Goal: Information Seeking & Learning: Learn about a topic

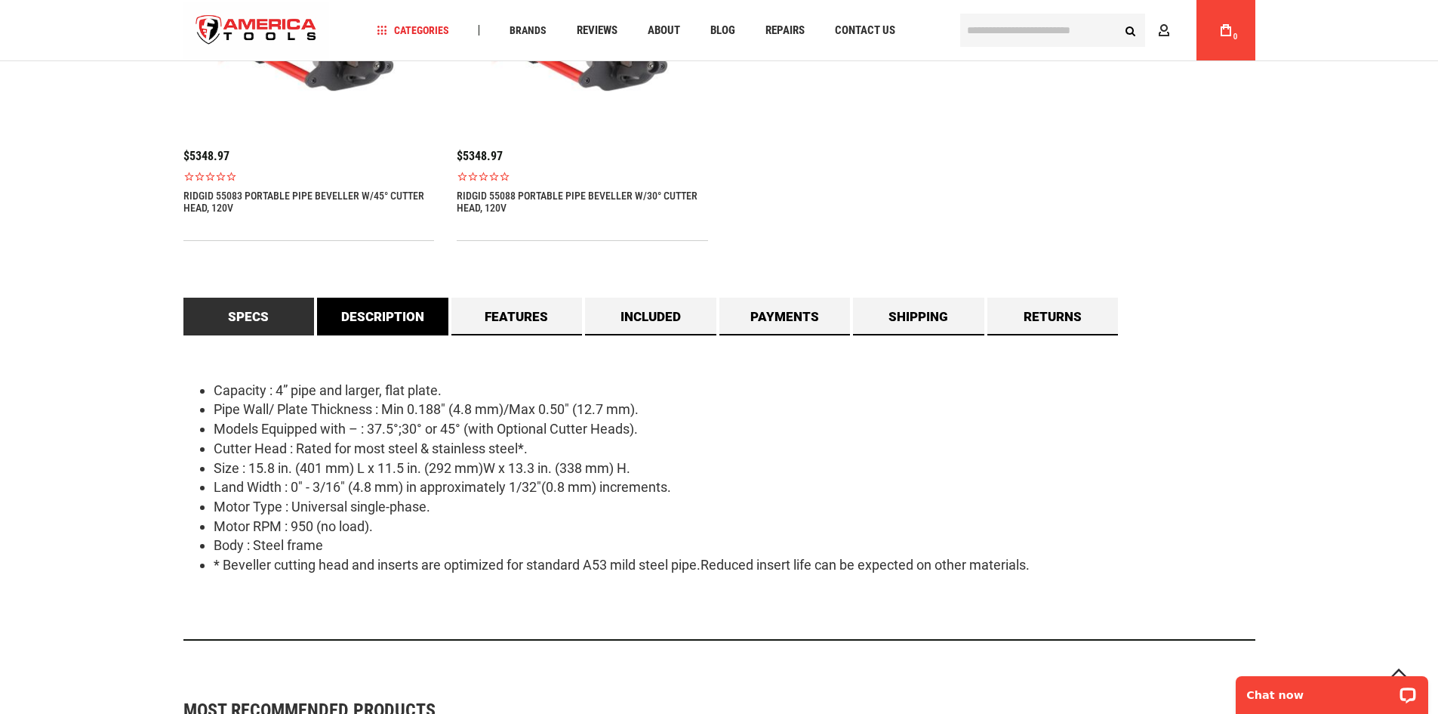
click at [404, 318] on link "Description" at bounding box center [382, 317] width 131 height 38
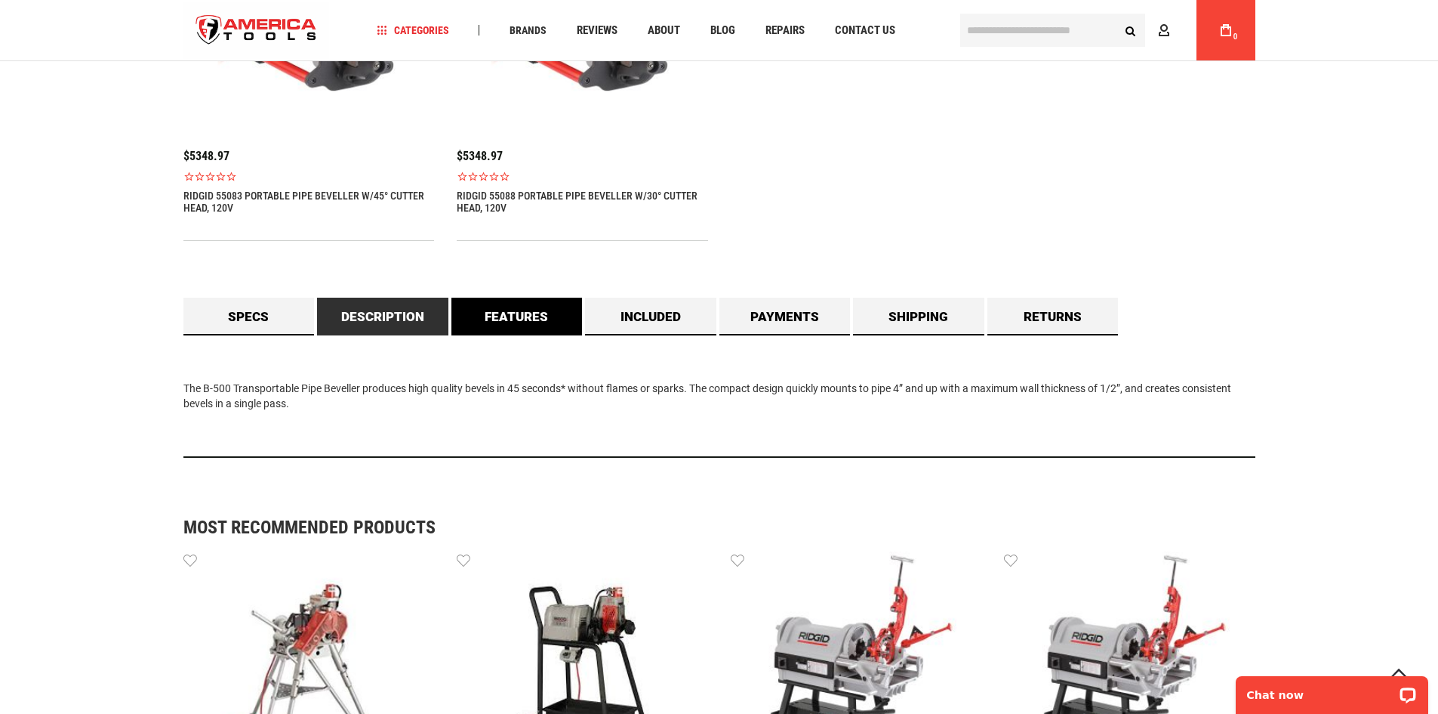
click at [581, 321] on link "Features" at bounding box center [517, 317] width 131 height 38
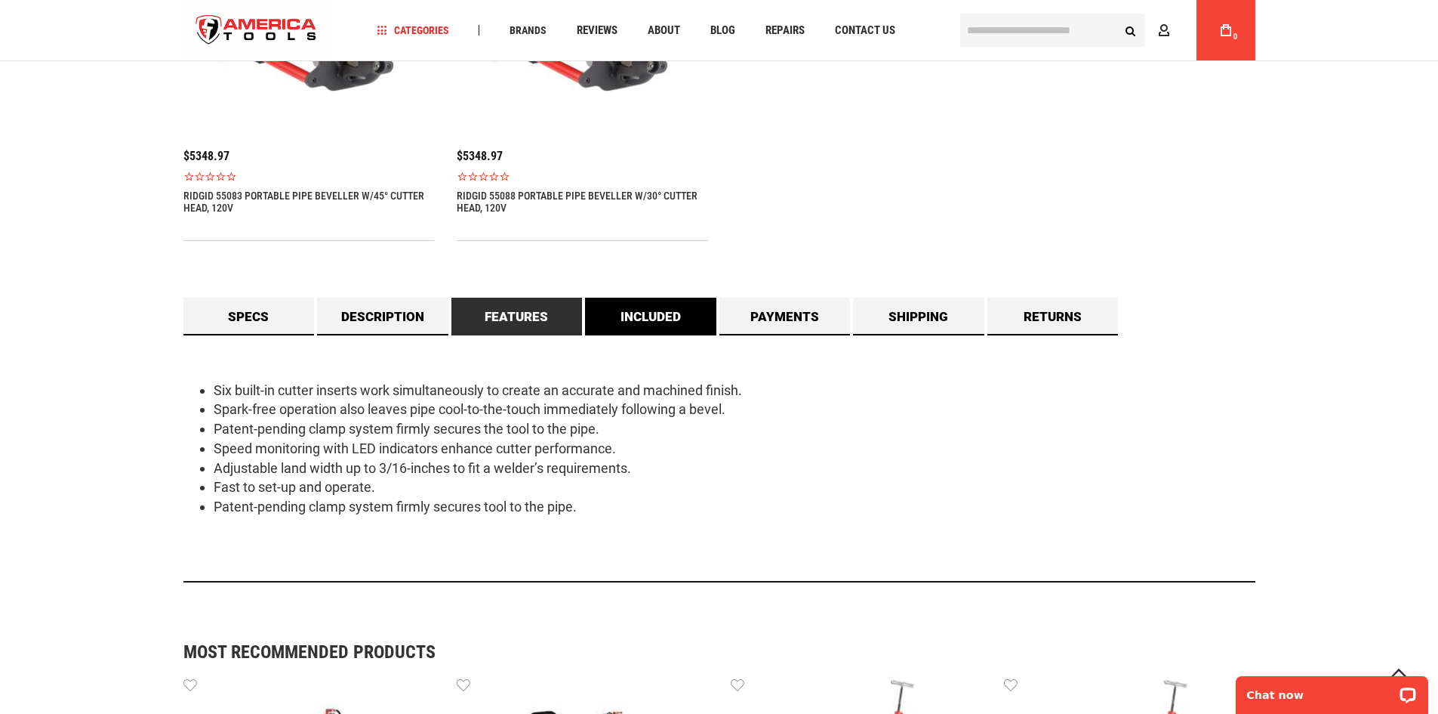
click at [662, 318] on link "Included" at bounding box center [650, 317] width 131 height 38
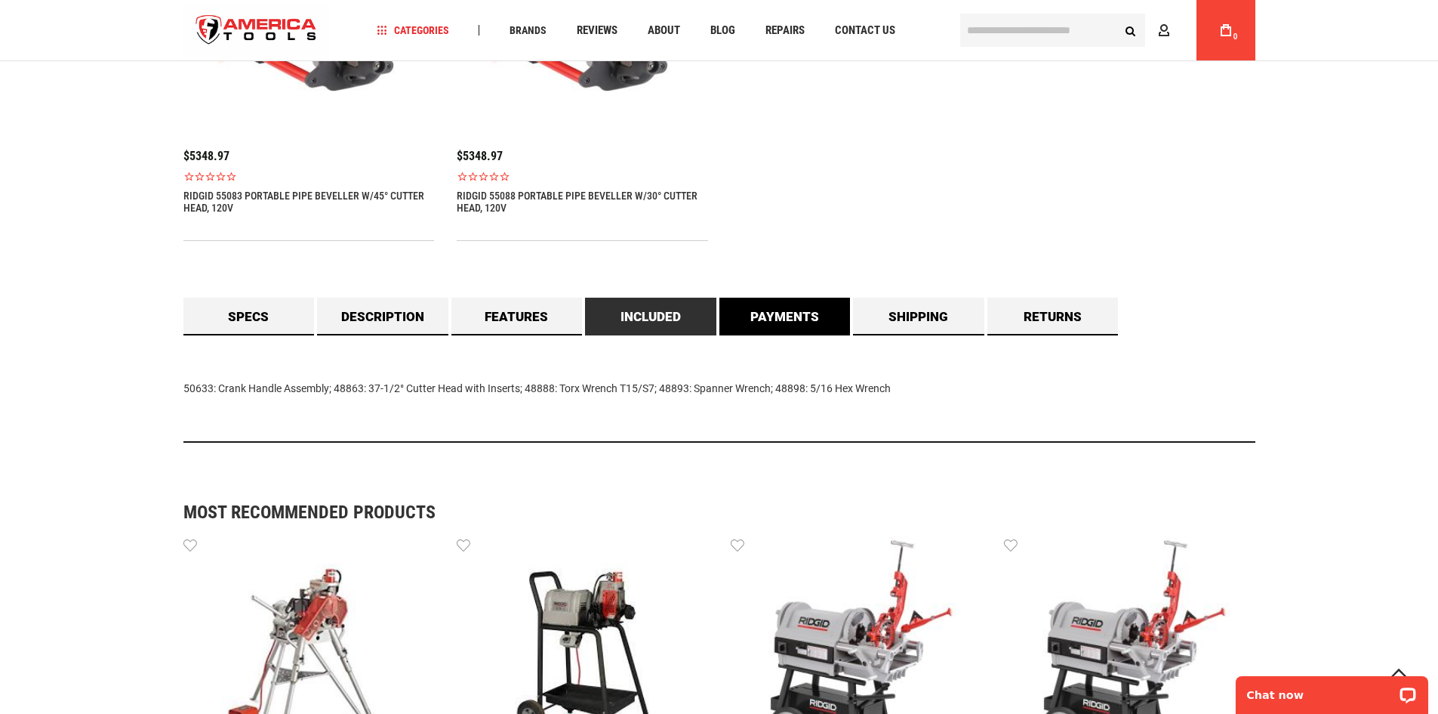
click at [785, 316] on link "Payments" at bounding box center [785, 317] width 131 height 38
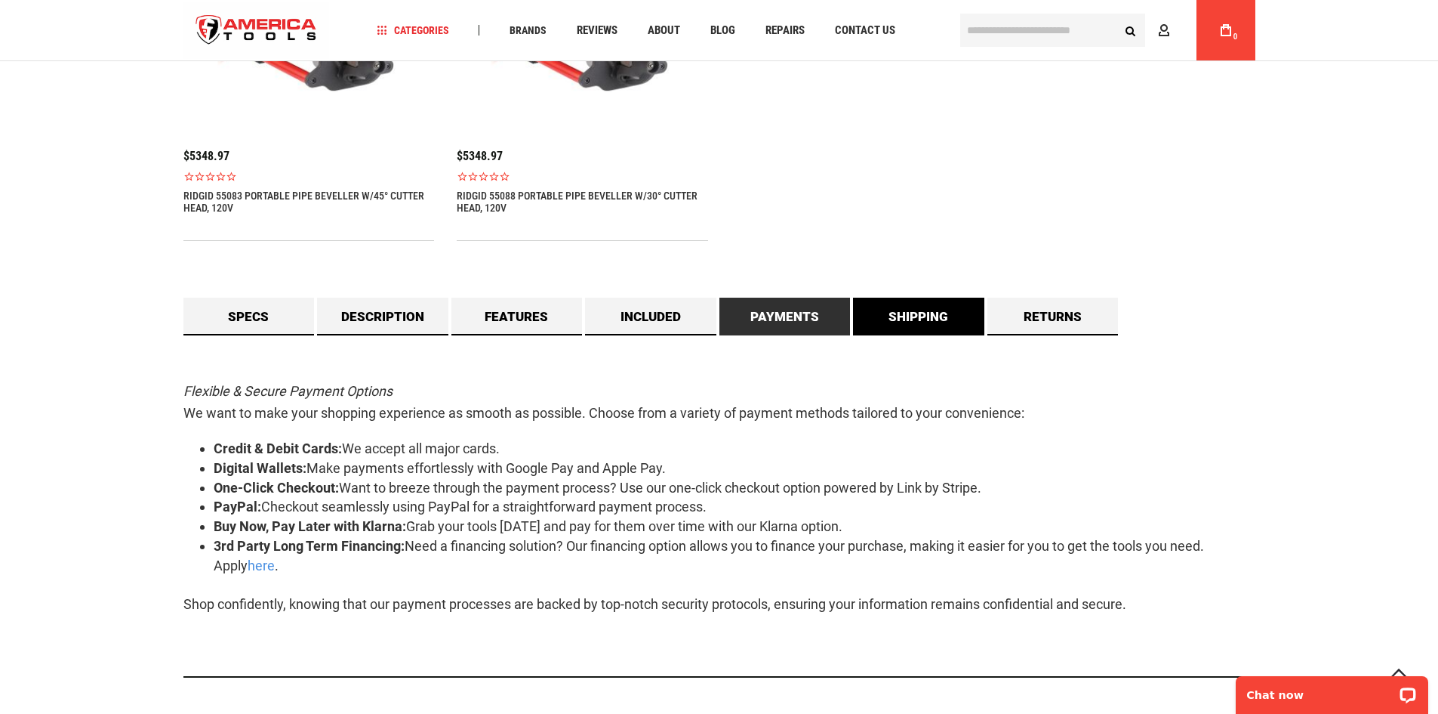
click at [911, 305] on link "Shipping" at bounding box center [918, 317] width 131 height 38
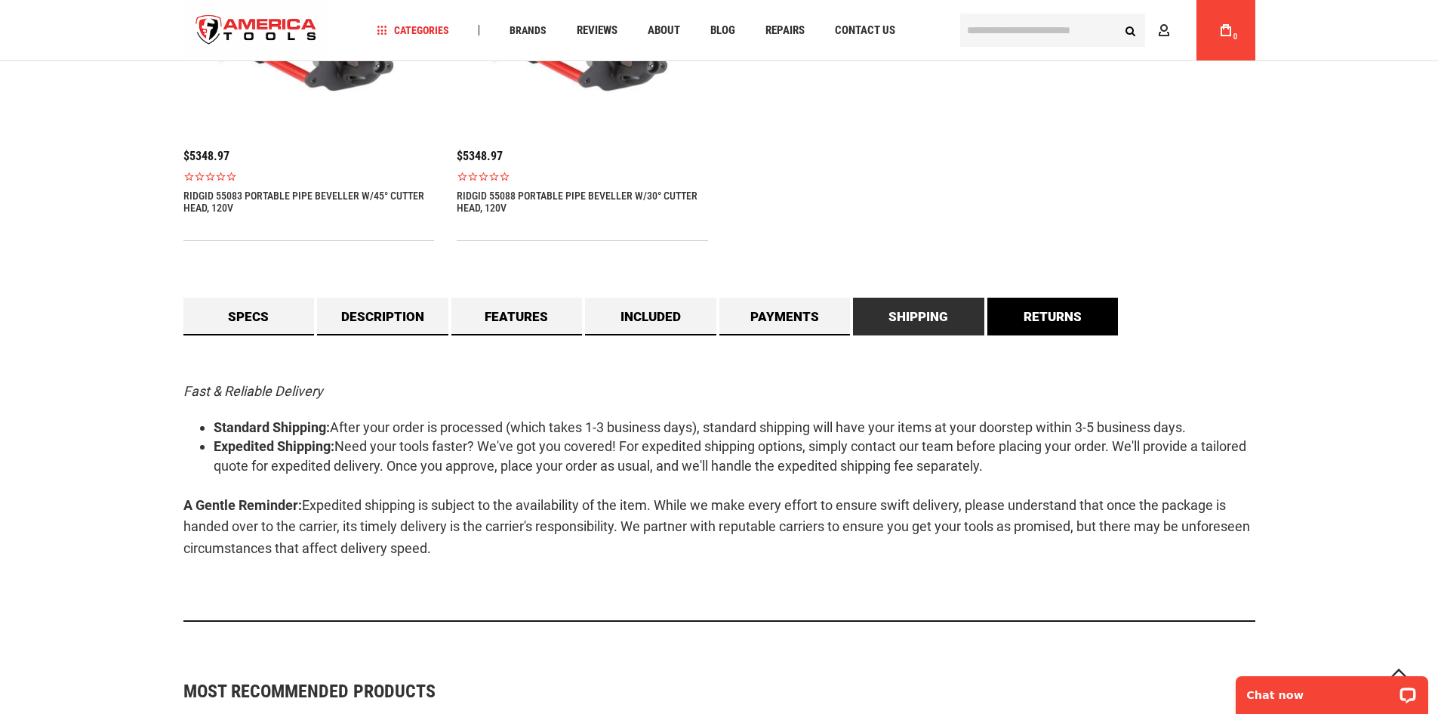
click at [1025, 310] on link "Returns" at bounding box center [1053, 317] width 131 height 38
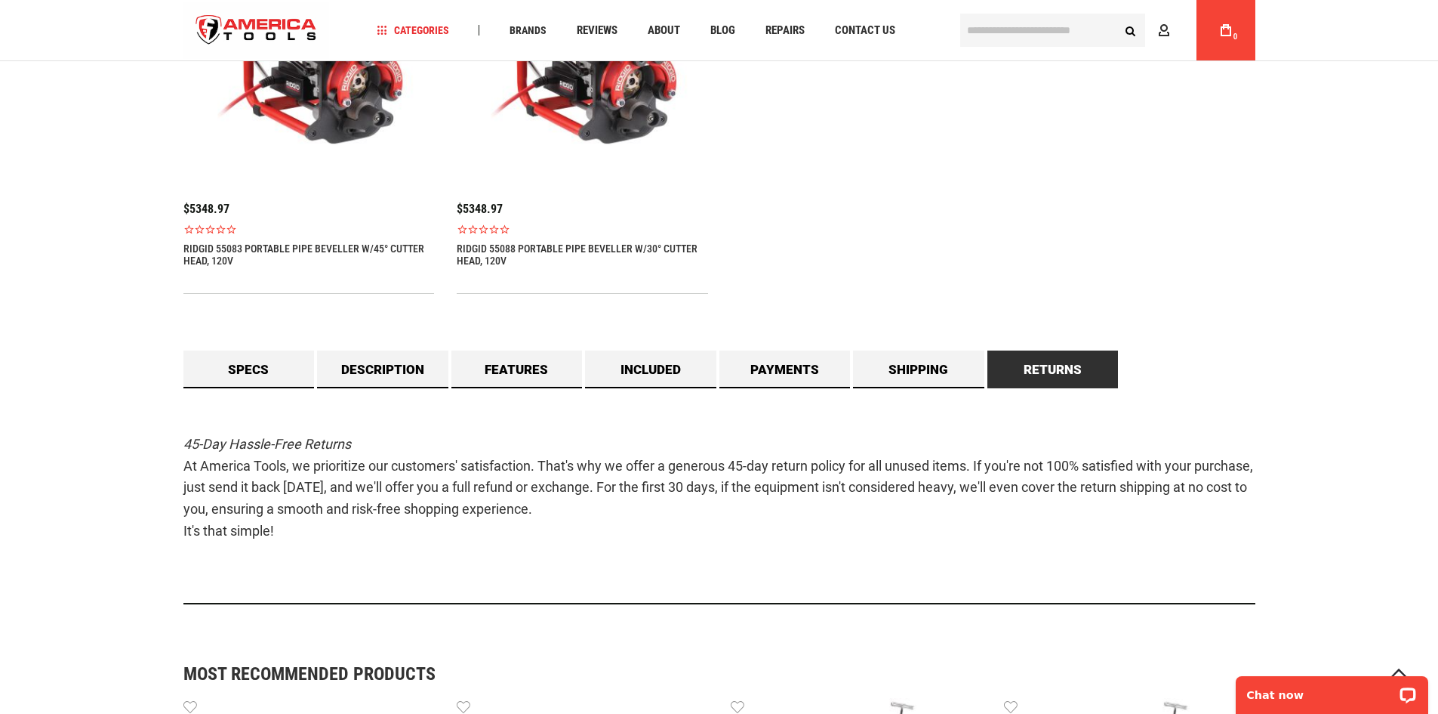
scroll to position [1284, 0]
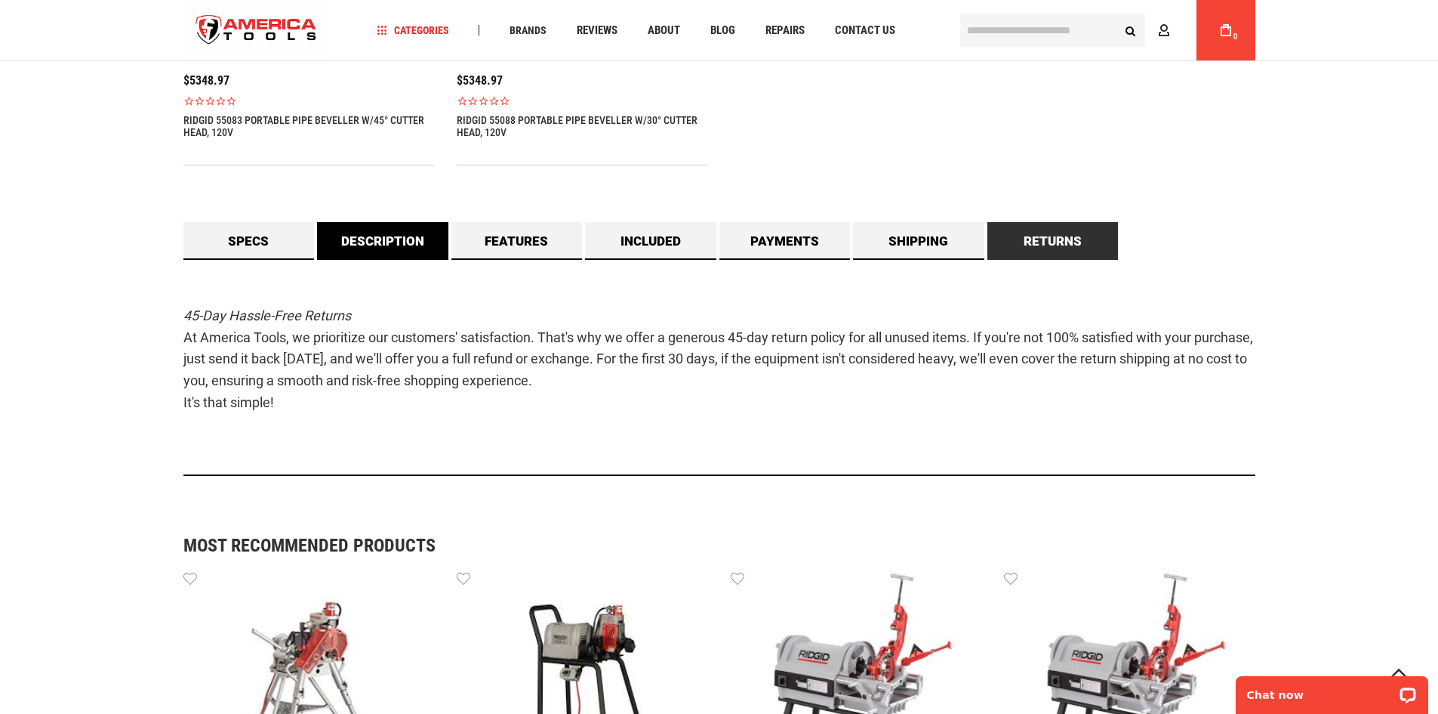
click at [356, 235] on link "Description" at bounding box center [382, 241] width 131 height 38
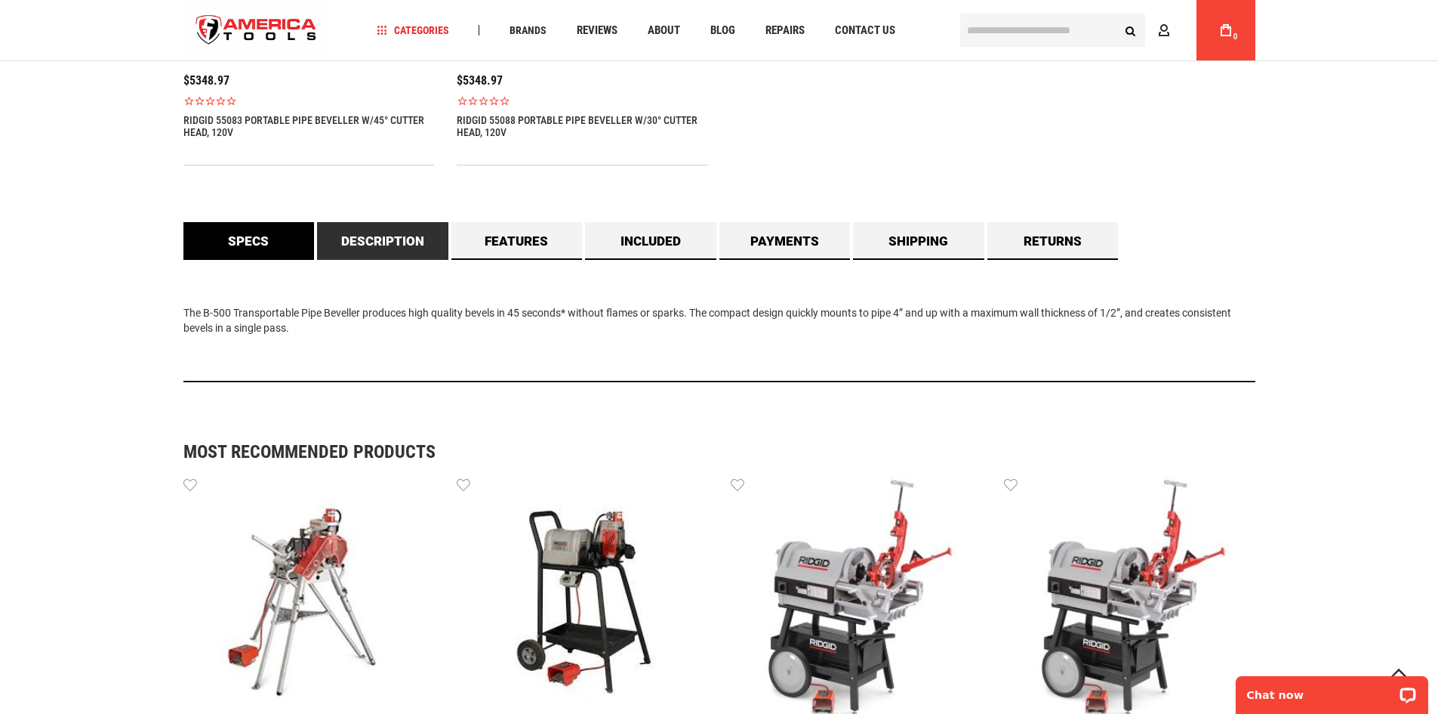
click at [203, 227] on link "Specs" at bounding box center [248, 241] width 131 height 38
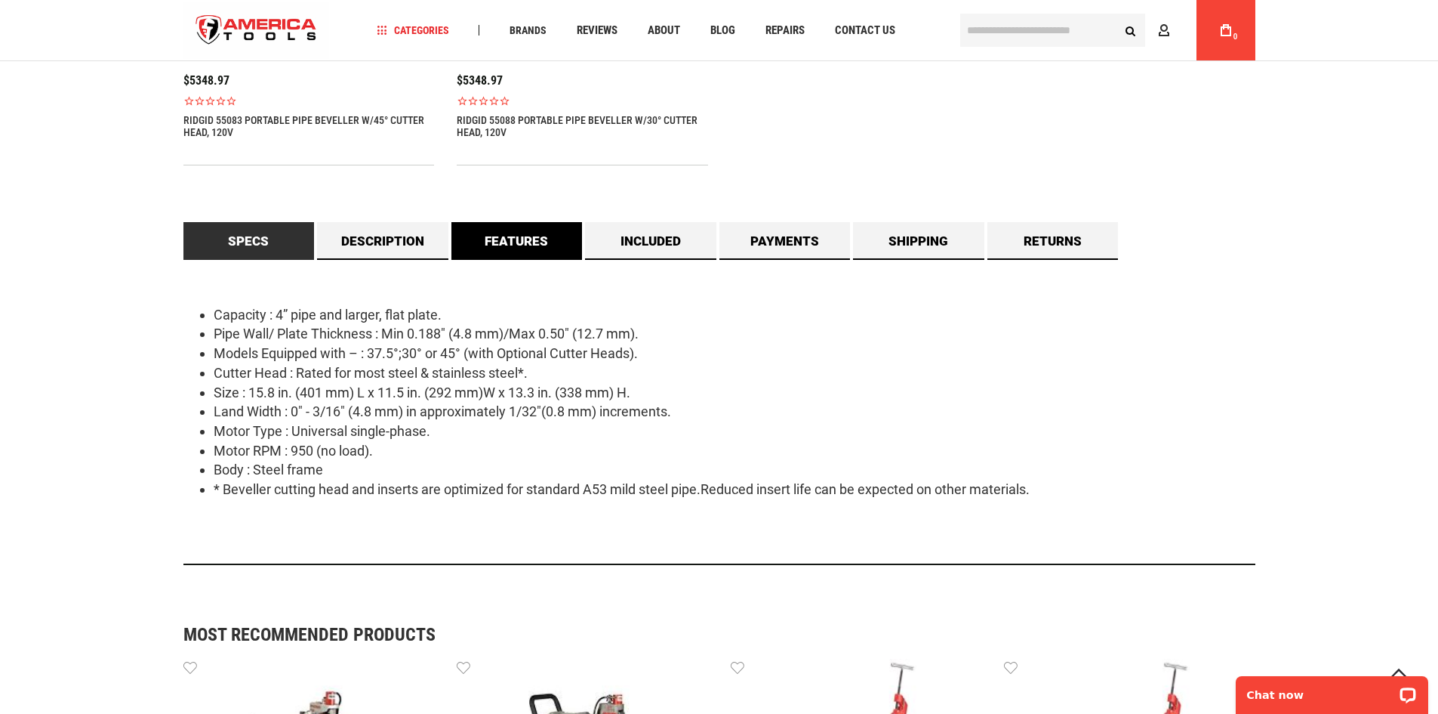
click at [522, 254] on link "Features" at bounding box center [517, 241] width 131 height 38
